Goal: Task Accomplishment & Management: Manage account settings

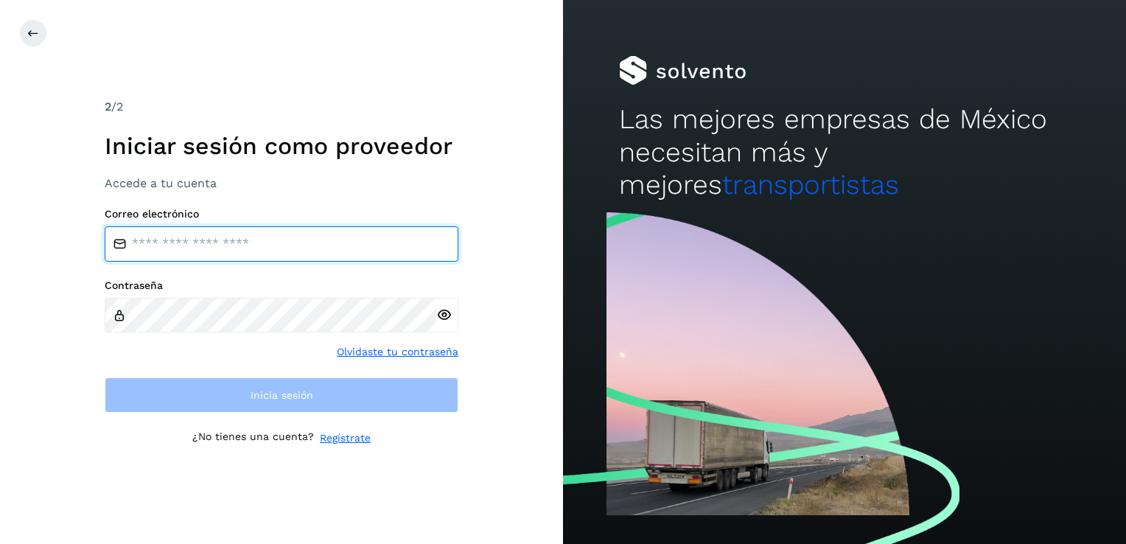
type input "**********"
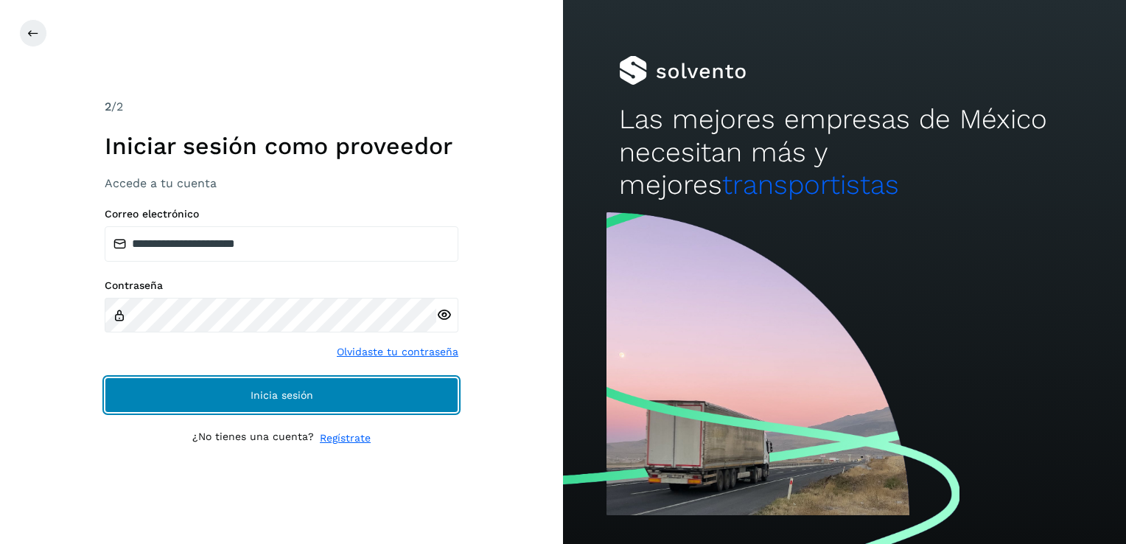
drag, startPoint x: 0, startPoint y: 0, endPoint x: 307, endPoint y: 397, distance: 501.2
click at [307, 397] on span "Inicia sesión" at bounding box center [282, 395] width 63 height 10
